Goal: Communication & Community: Answer question/provide support

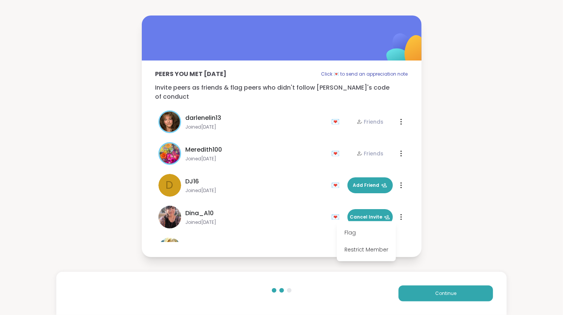
click at [101, 66] on div "Peers you met [DATE] Click 💌 to send an appreciation note Invite peers as frien…" at bounding box center [281, 136] width 563 height 273
click at [410, 285] on div "Continue" at bounding box center [281, 293] width 450 height 43
click at [410, 288] on button "Continue" at bounding box center [446, 294] width 95 height 16
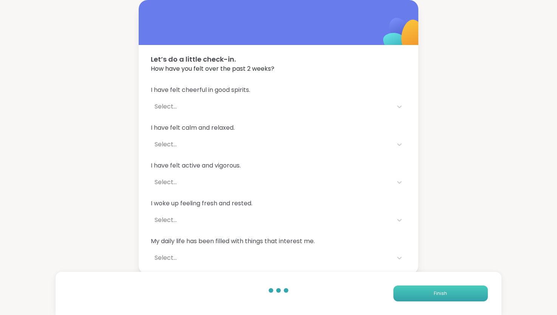
click at [410, 288] on button "Finish" at bounding box center [441, 294] width 95 height 16
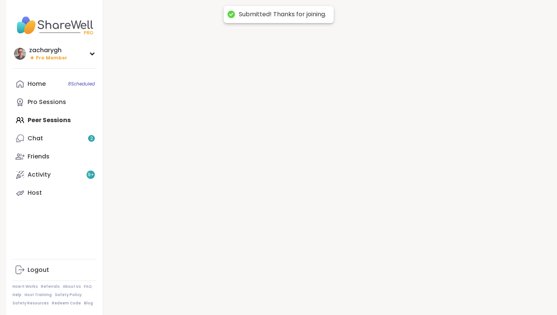
click at [410, 288] on div at bounding box center [327, 157] width 448 height 315
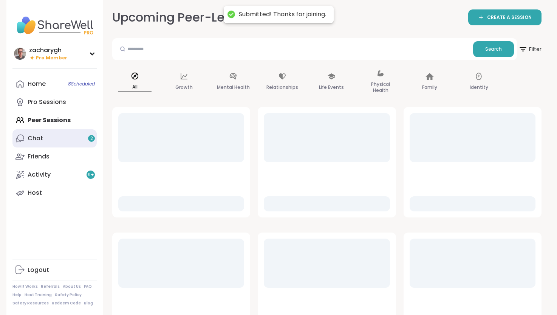
click at [42, 130] on link "Chat 2" at bounding box center [54, 138] width 84 height 18
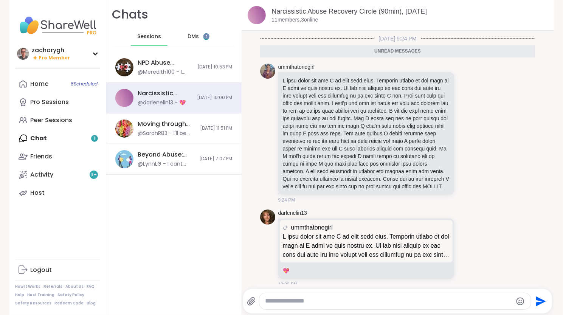
click at [191, 37] on span "DMs" at bounding box center [193, 37] width 11 height 8
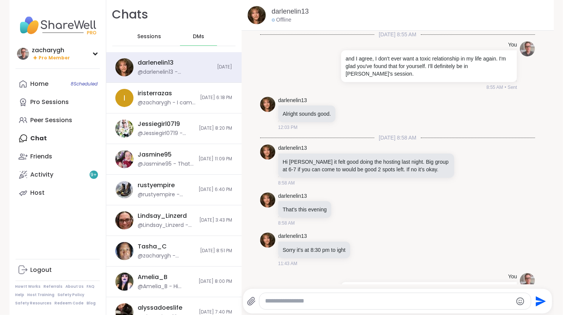
scroll to position [6128, 0]
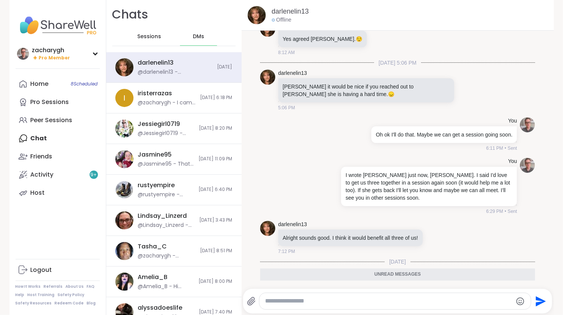
click at [368, 296] on div at bounding box center [395, 301] width 272 height 16
click at [365, 303] on textarea "Type your message" at bounding box center [388, 301] width 247 height 8
type textarea "**********"
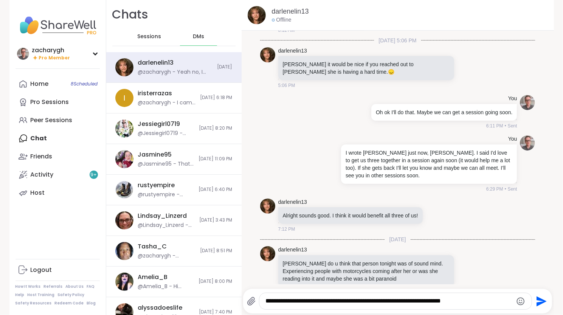
type textarea "**********"
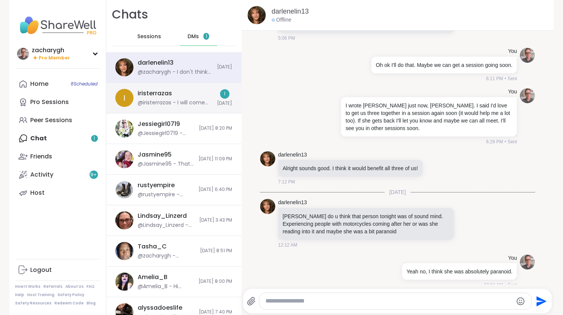
drag, startPoint x: 178, startPoint y: 90, endPoint x: 164, endPoint y: 89, distance: 14.0
click at [164, 89] on div "iristerrazas" at bounding box center [155, 93] width 34 height 8
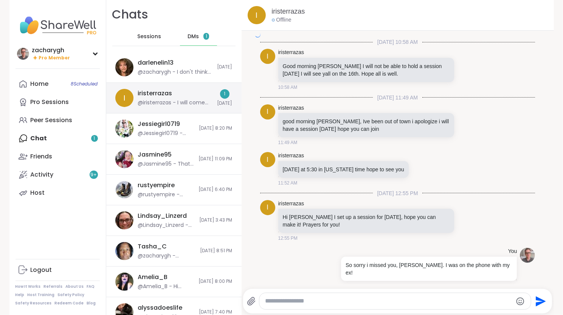
scroll to position [3580, 0]
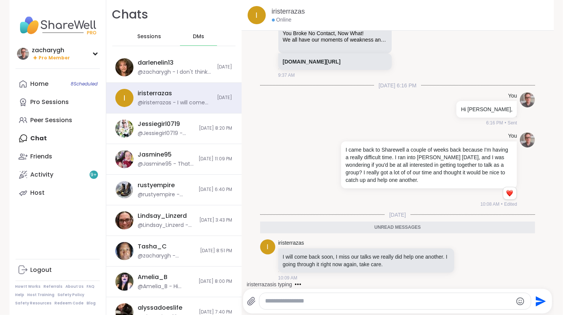
click at [326, 292] on div "Send" at bounding box center [397, 301] width 309 height 25
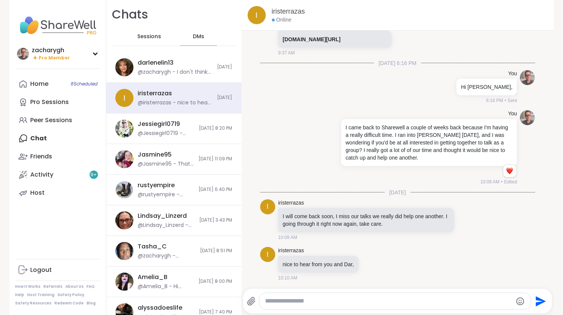
click at [324, 299] on textarea "Type your message" at bounding box center [388, 301] width 247 height 8
type textarea "*"
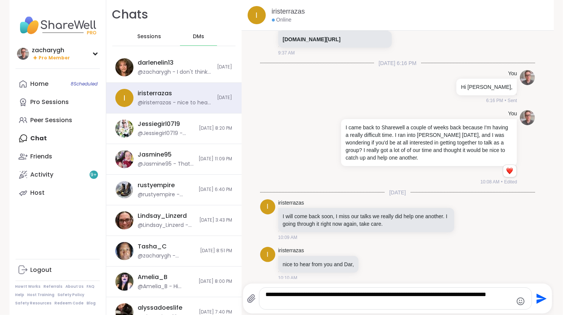
scroll to position [3608, 0]
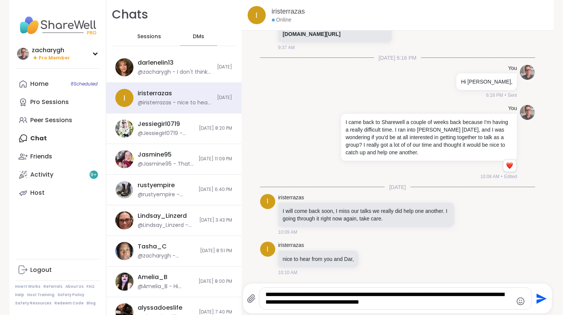
type textarea "**********"
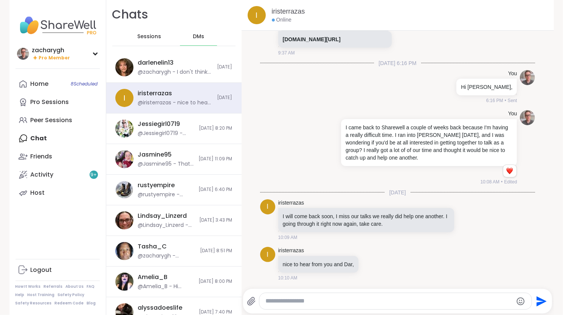
scroll to position [3658, 0]
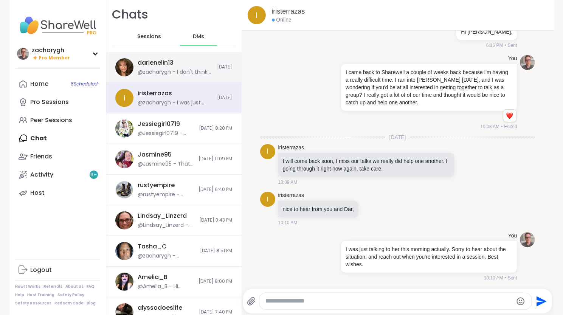
click at [158, 61] on div "darlenelin13" at bounding box center [156, 63] width 36 height 8
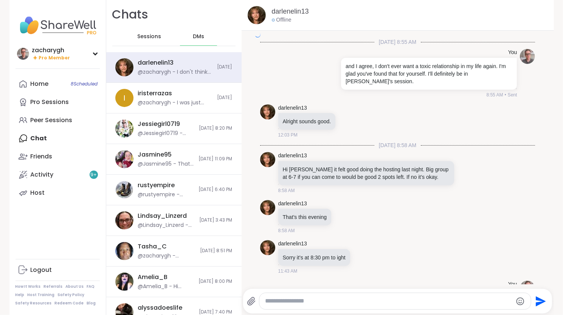
scroll to position [8517, 0]
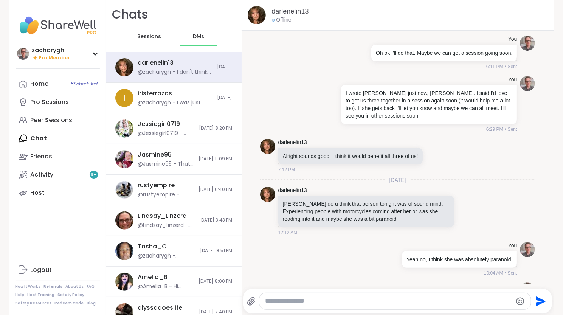
click at [306, 297] on div at bounding box center [395, 301] width 272 height 16
click at [298, 309] on div at bounding box center [395, 301] width 272 height 16
click at [293, 296] on div at bounding box center [395, 301] width 272 height 16
click at [293, 300] on textarea "Type your message" at bounding box center [388, 301] width 247 height 8
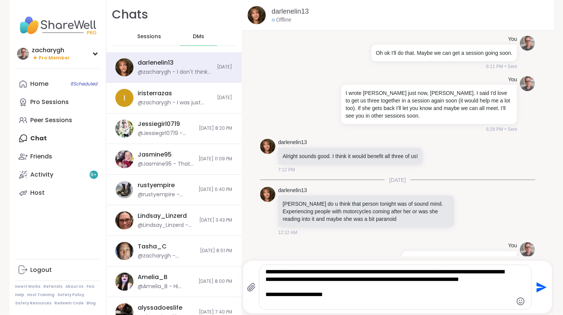
type textarea "**********"
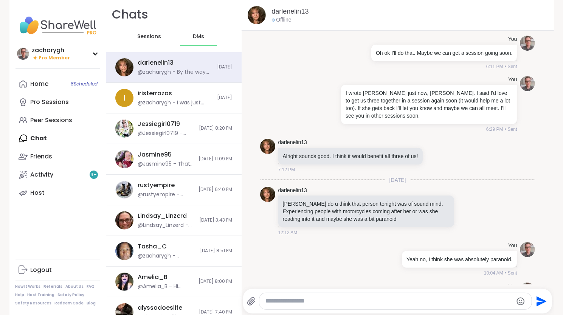
scroll to position [8587, 0]
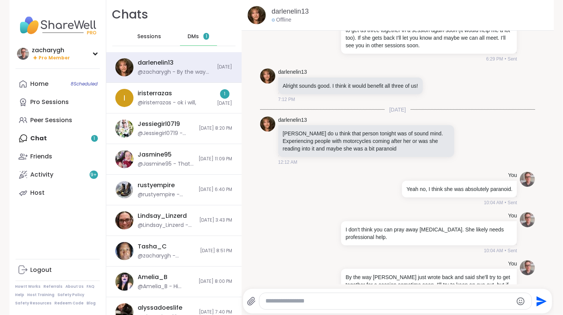
click at [283, 307] on div at bounding box center [395, 301] width 273 height 16
click at [153, 112] on div "i iristerrazas @iristerrazas - ok i will, 1 [DATE]" at bounding box center [173, 98] width 135 height 31
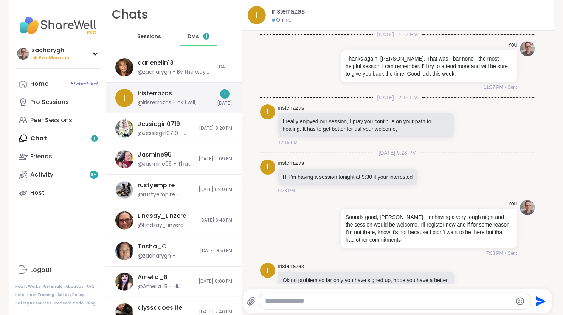
scroll to position [3723, 0]
